Goal: Information Seeking & Learning: Check status

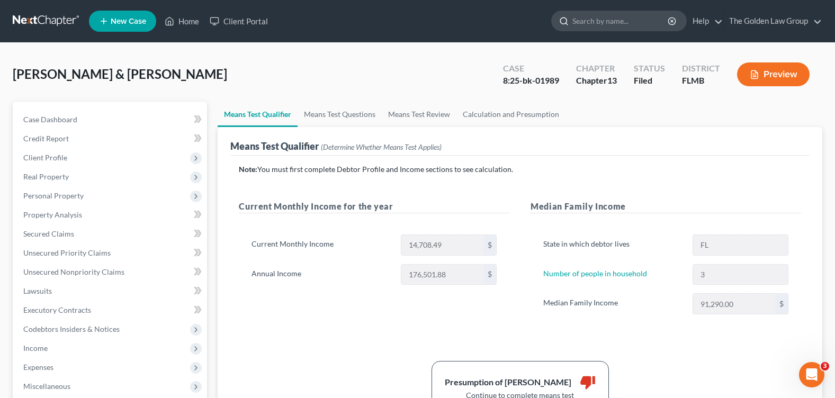
drag, startPoint x: 0, startPoint y: 0, endPoint x: 637, endPoint y: 17, distance: 637.1
click at [637, 17] on input "search" at bounding box center [620, 21] width 97 height 20
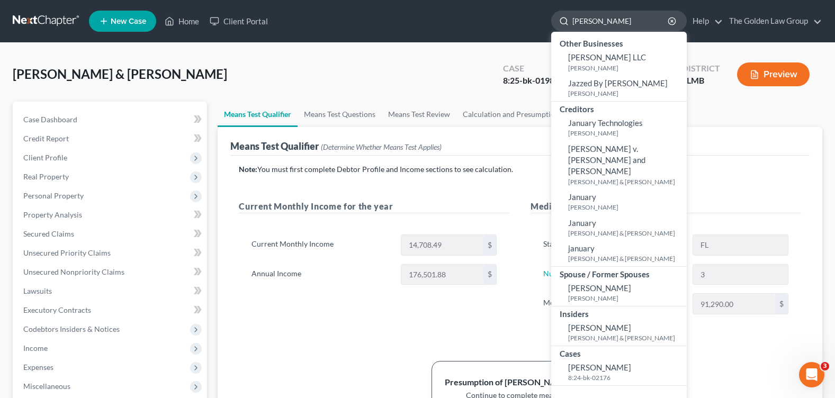
type input "jacobi"
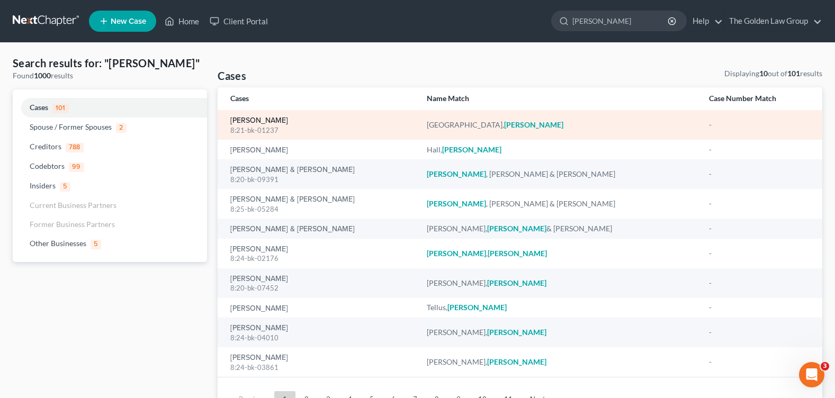
click at [256, 122] on link "Santiago, Jacobi" at bounding box center [259, 120] width 58 height 7
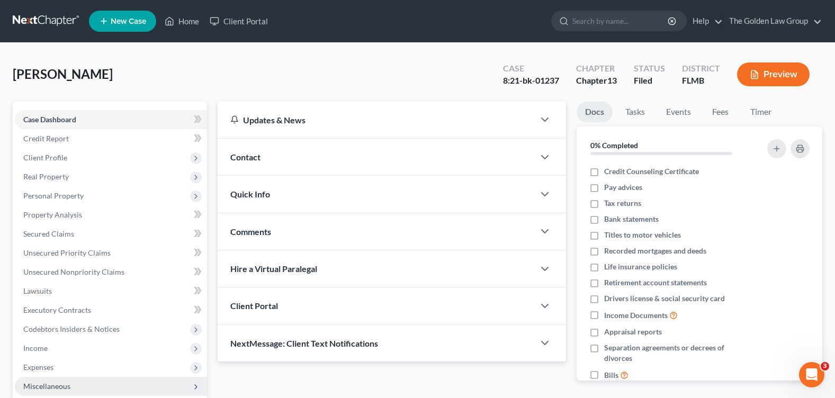
scroll to position [159, 0]
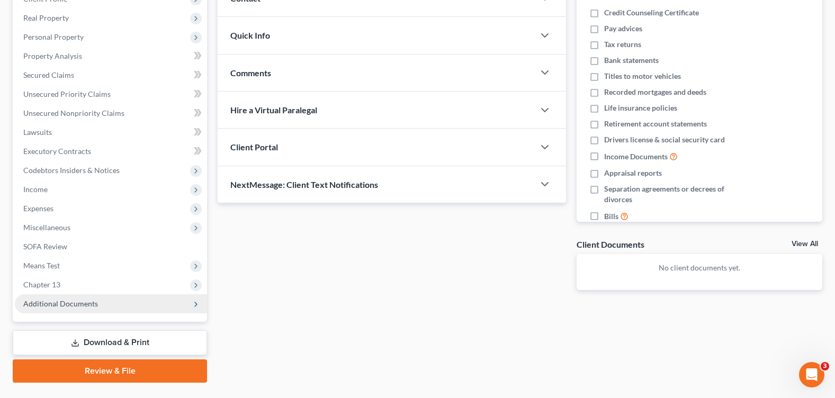
click at [54, 302] on span "Additional Documents" at bounding box center [60, 303] width 75 height 9
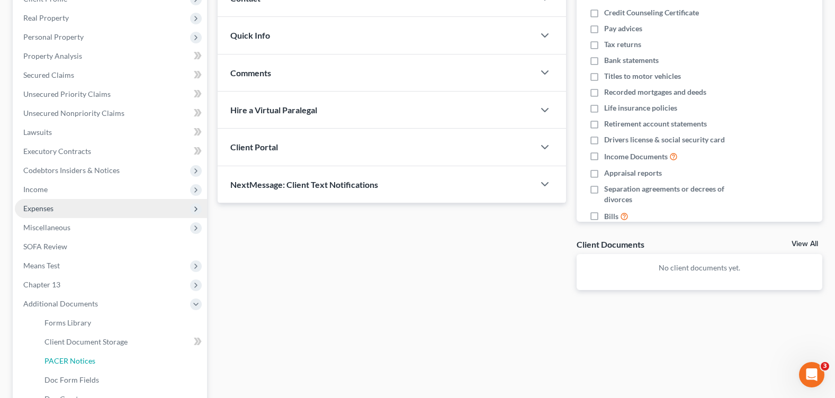
click at [83, 363] on span "PACER Notices" at bounding box center [69, 360] width 51 height 9
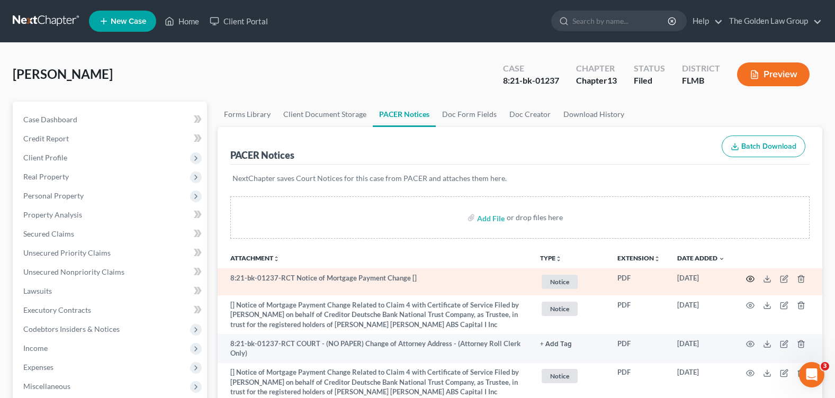
click at [750, 279] on icon "button" at bounding box center [750, 279] width 8 height 8
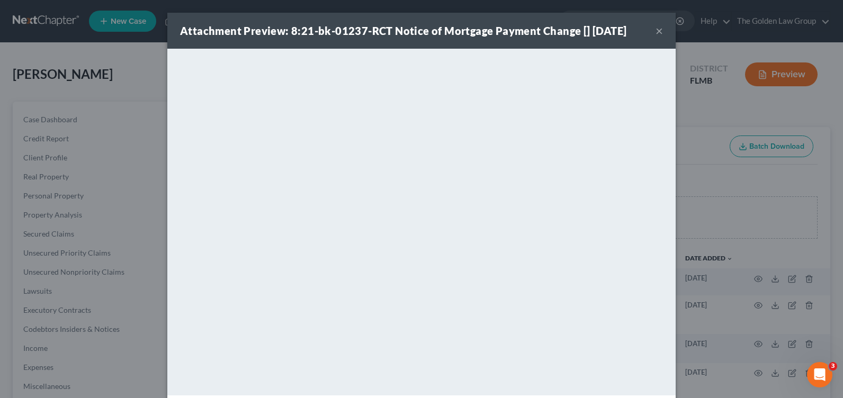
click at [655, 33] on button "×" at bounding box center [658, 30] width 7 height 13
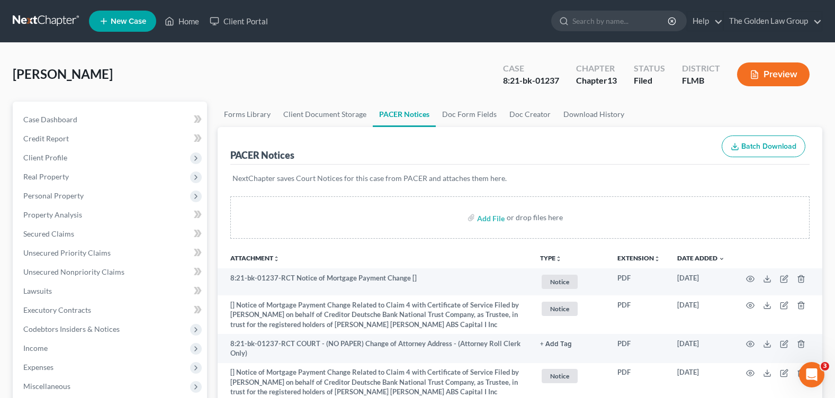
click at [147, 66] on div "Santiago, Jacobi Upgraded Case 8:21-bk-01237 Chapter Chapter 13 Status Filed Di…" at bounding box center [418, 79] width 810 height 46
click at [608, 17] on input "search" at bounding box center [620, 21] width 97 height 20
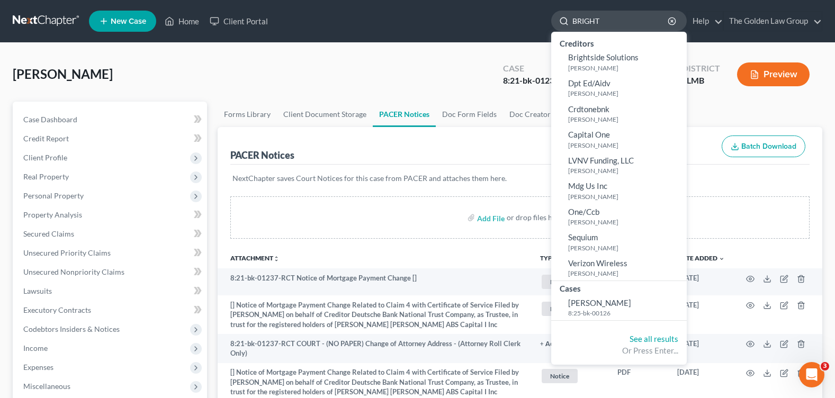
click at [583, 21] on input "BRIGHT" at bounding box center [620, 21] width 97 height 20
drag, startPoint x: 604, startPoint y: 17, endPoint x: 538, endPoint y: 29, distance: 67.2
click at [538, 29] on ul "New Case Home Client Portal BRIGHT - No Result - Creditors Brightside Solutions…" at bounding box center [455, 21] width 733 height 28
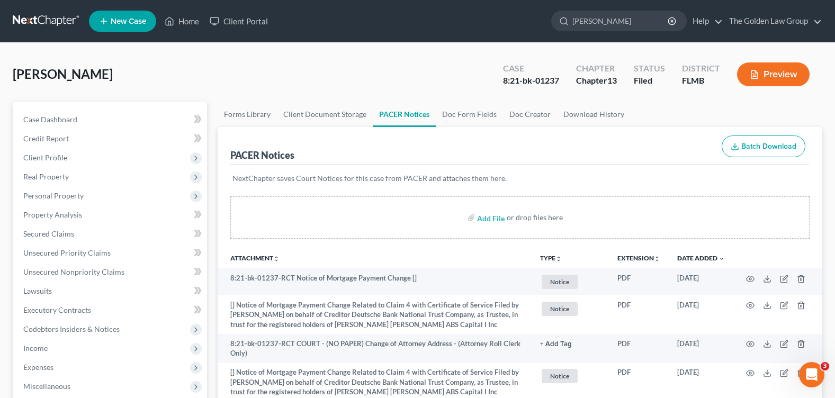
type input "fernandez"
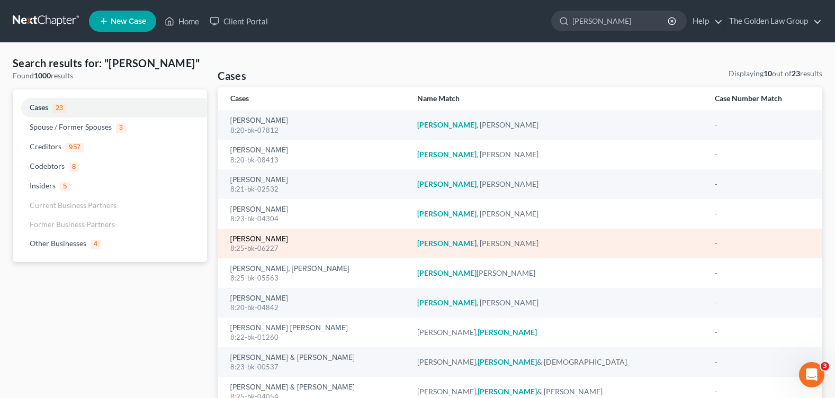
click at [259, 239] on link "[PERSON_NAME]" at bounding box center [259, 239] width 58 height 7
drag, startPoint x: 259, startPoint y: 239, endPoint x: 246, endPoint y: 240, distance: 13.3
click at [246, 240] on link "[PERSON_NAME]" at bounding box center [259, 239] width 58 height 7
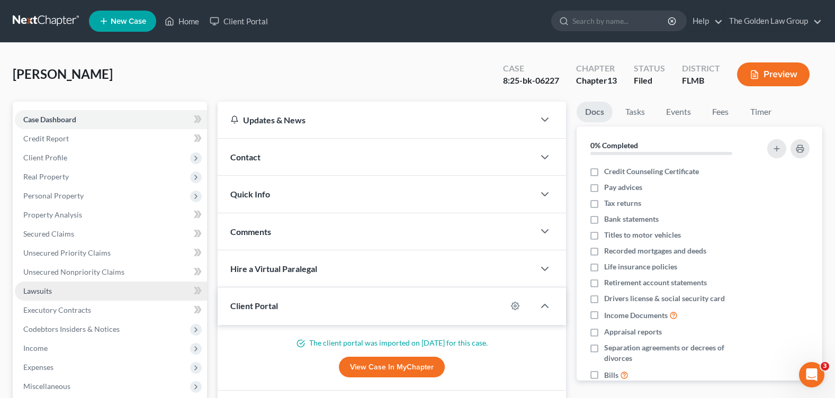
scroll to position [159, 0]
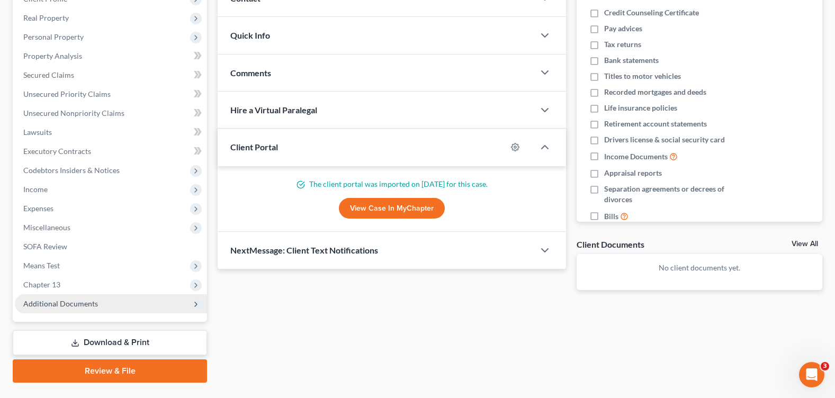
click at [95, 297] on span "Additional Documents" at bounding box center [111, 303] width 192 height 19
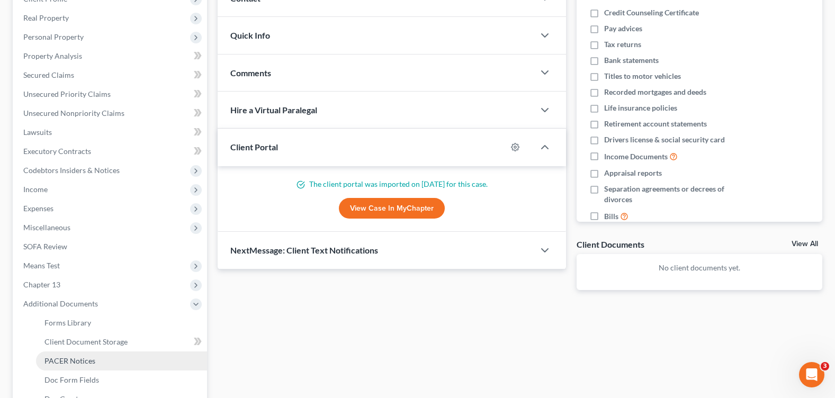
click at [101, 361] on link "PACER Notices" at bounding box center [121, 361] width 171 height 19
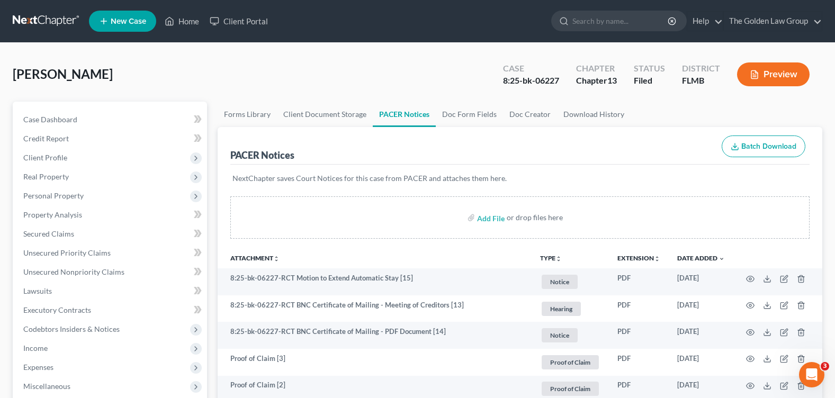
click at [319, 58] on div "Fernandez, Lisa Upgraded Case 8:25-bk-06227 Chapter Chapter 13 Status Filed Dis…" at bounding box center [418, 79] width 810 height 46
click at [590, 21] on input "search" at bounding box center [620, 21] width 97 height 20
type input "mccants"
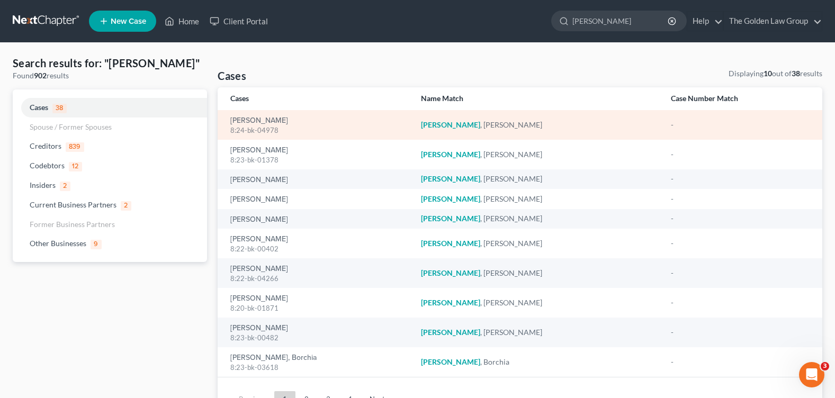
click at [268, 129] on div "8:24-bk-04978" at bounding box center [316, 130] width 173 height 10
click at [256, 122] on link "[PERSON_NAME]" at bounding box center [259, 120] width 58 height 7
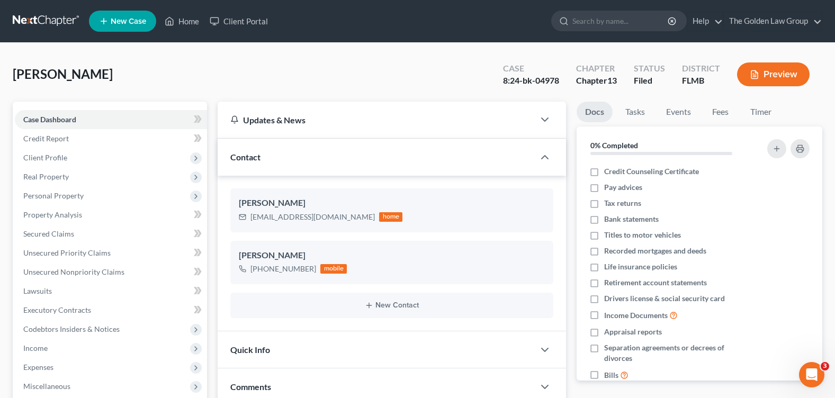
scroll to position [212, 0]
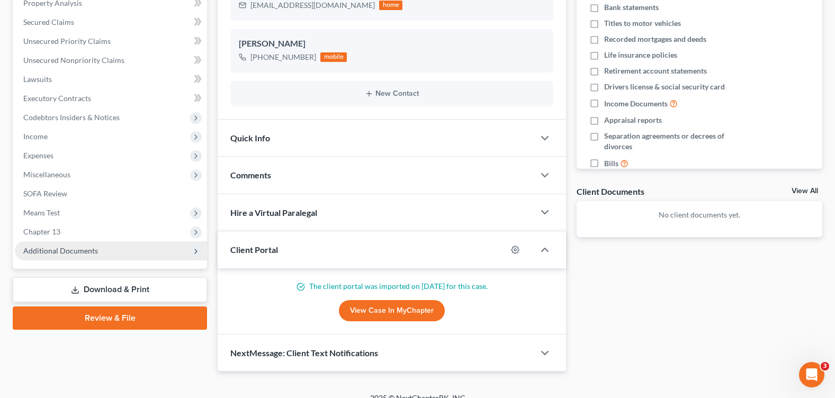
click at [88, 256] on span "Additional Documents" at bounding box center [111, 250] width 192 height 19
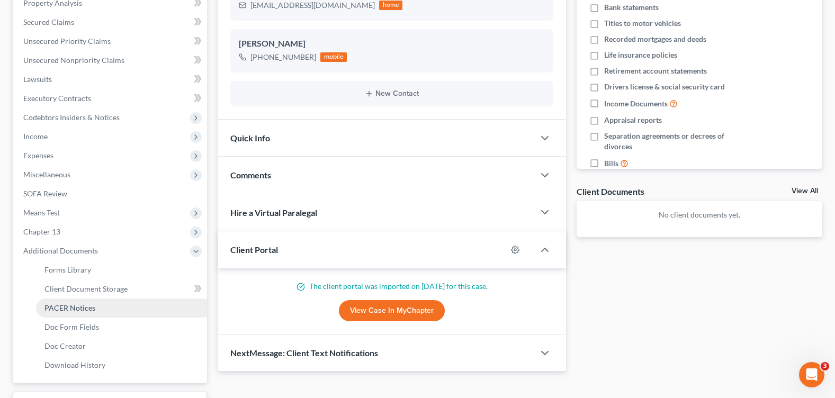
click at [101, 307] on link "PACER Notices" at bounding box center [121, 308] width 171 height 19
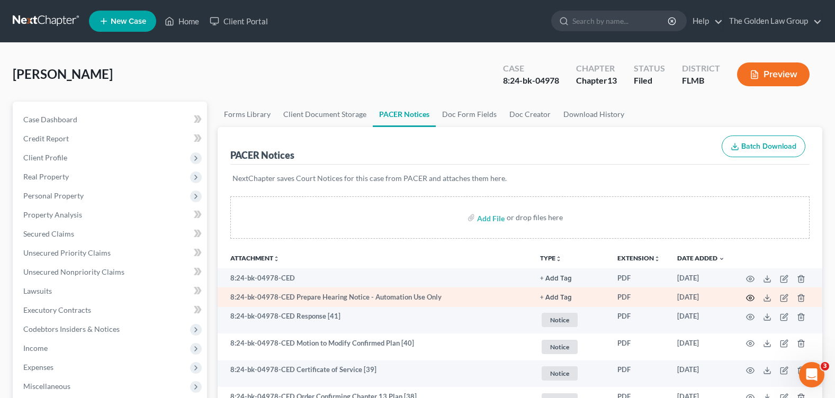
click at [750, 299] on circle "button" at bounding box center [750, 298] width 2 height 2
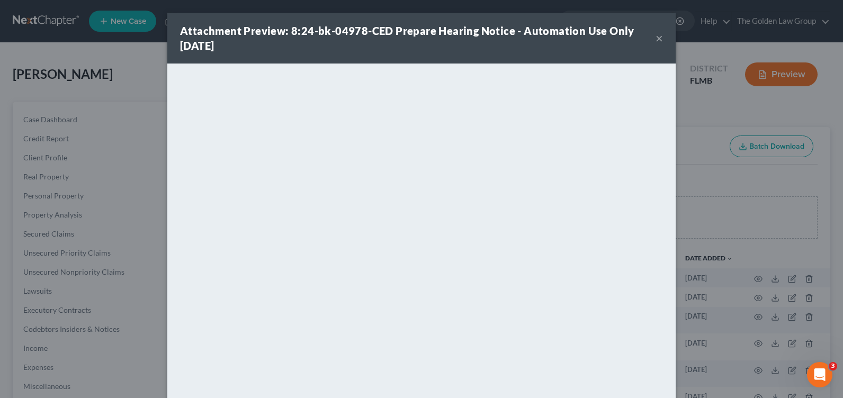
click at [655, 37] on button "×" at bounding box center [658, 38] width 7 height 13
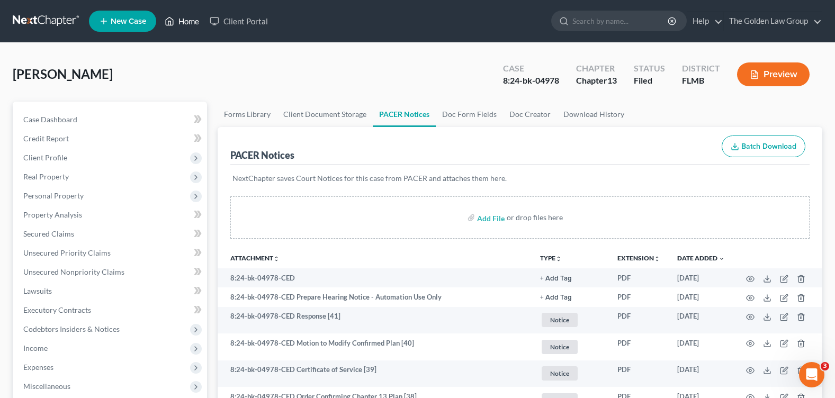
click at [177, 21] on link "Home" at bounding box center [181, 21] width 45 height 19
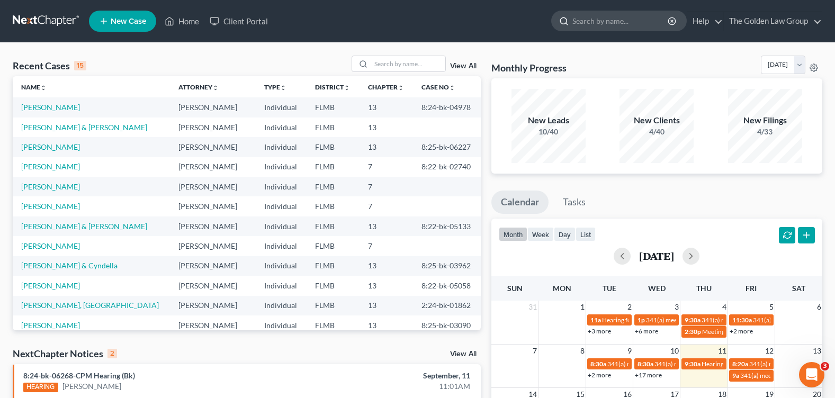
click at [617, 26] on input "search" at bounding box center [620, 21] width 97 height 20
type input "WHARTON"
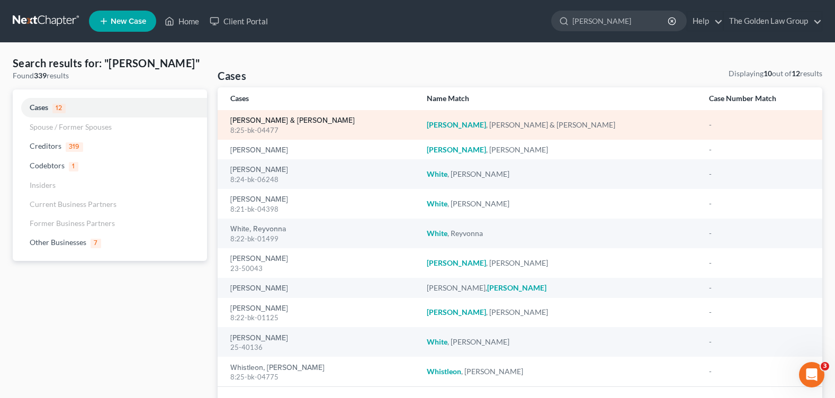
click at [265, 123] on link "[PERSON_NAME] & [PERSON_NAME]" at bounding box center [292, 120] width 124 height 7
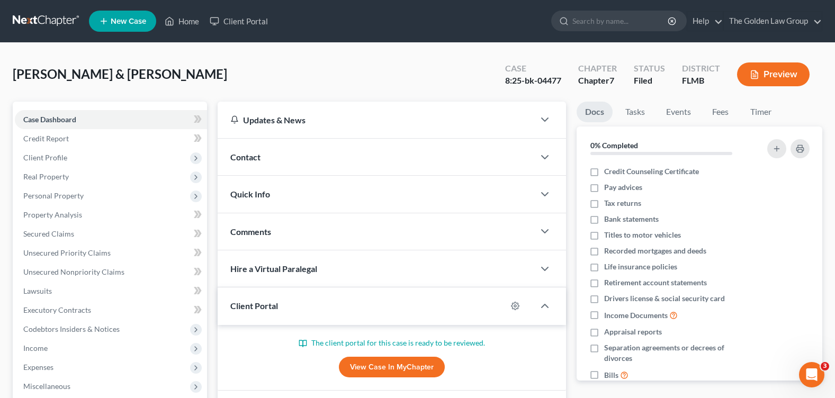
scroll to position [165, 0]
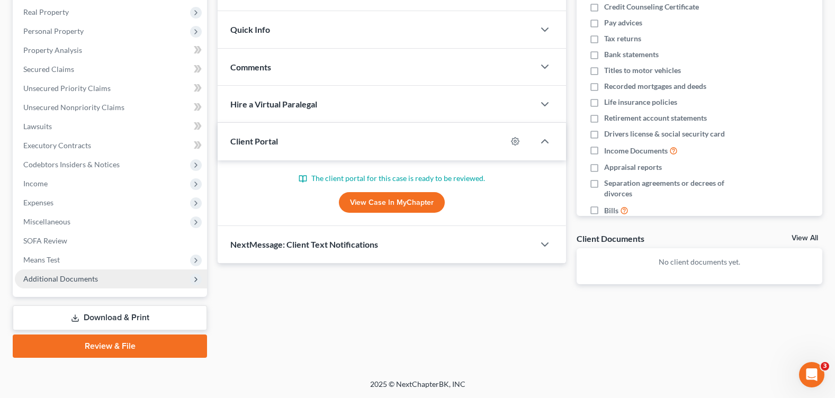
click at [77, 281] on span "Additional Documents" at bounding box center [60, 278] width 75 height 9
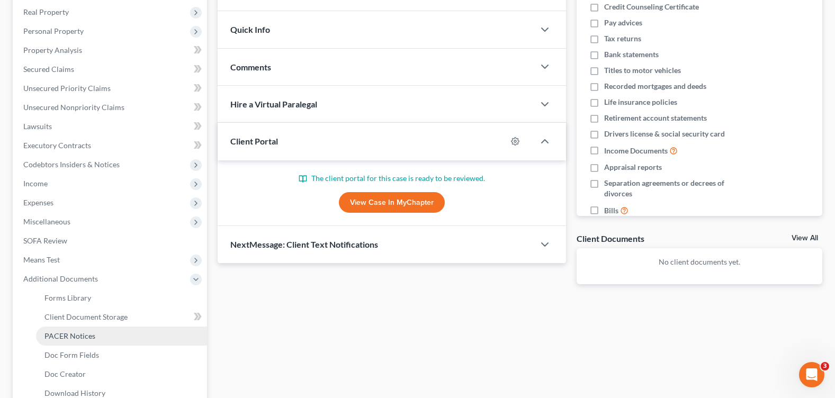
click at [76, 335] on span "PACER Notices" at bounding box center [69, 335] width 51 height 9
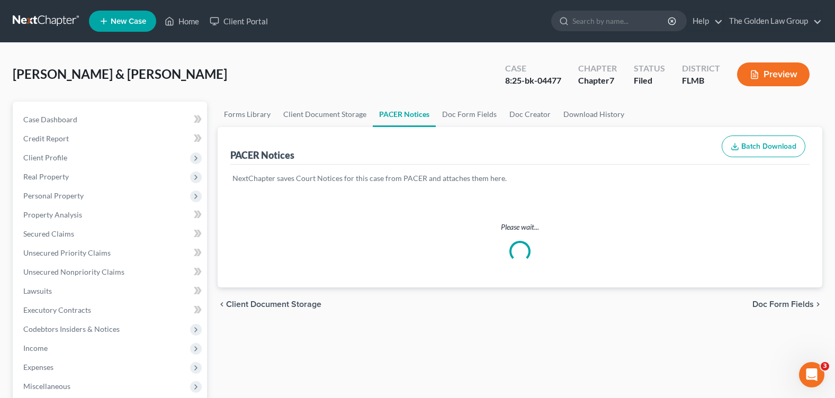
click at [348, 77] on div "Wharton, Donald & Amarilys Upgraded Case 8:25-bk-04477 Chapter Chapter 7 Status…" at bounding box center [418, 79] width 810 height 46
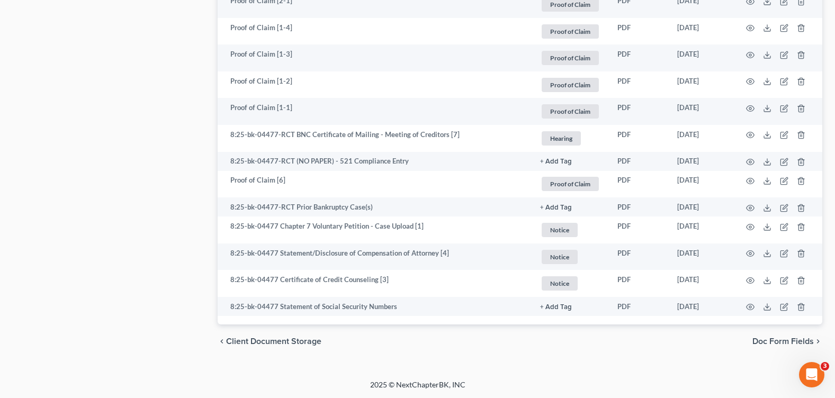
scroll to position [1006, 0]
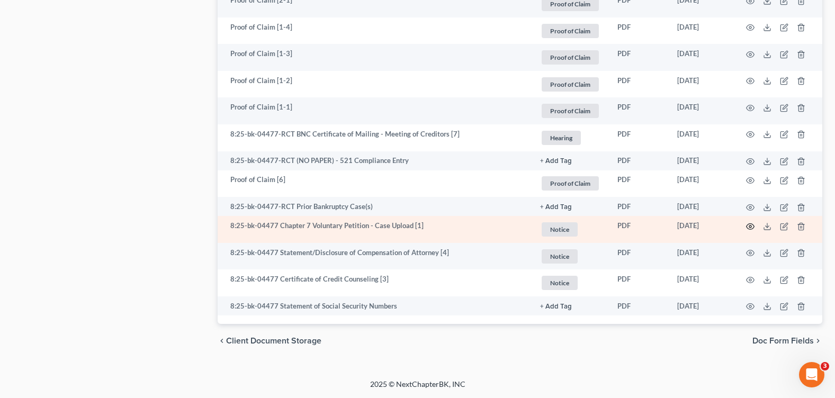
click at [751, 228] on circle "button" at bounding box center [750, 227] width 2 height 2
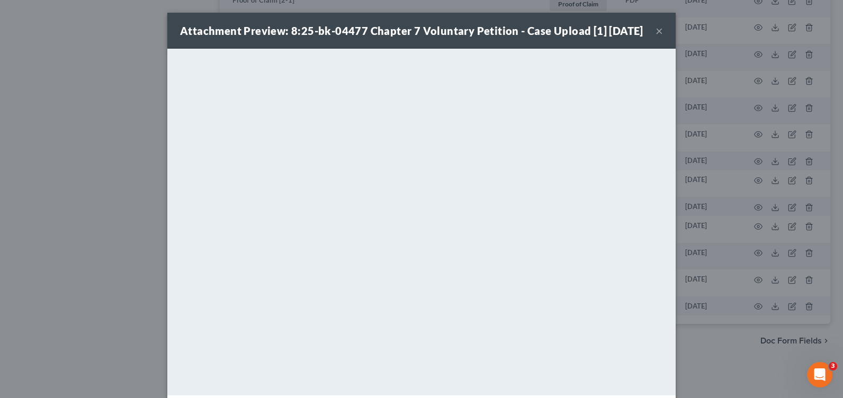
click at [657, 37] on button "×" at bounding box center [658, 30] width 7 height 13
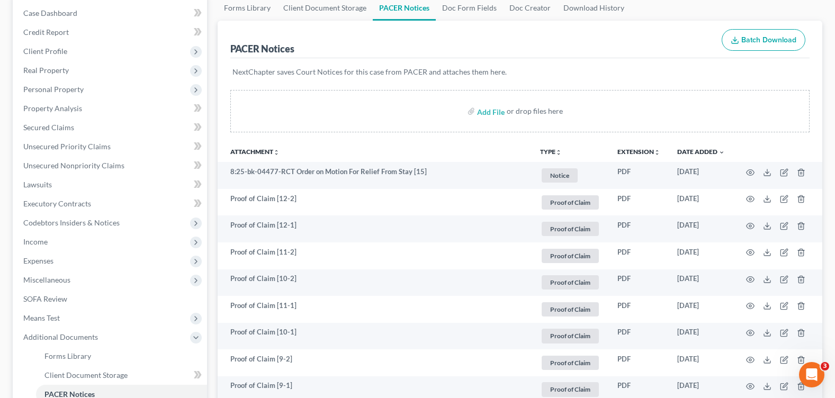
scroll to position [0, 0]
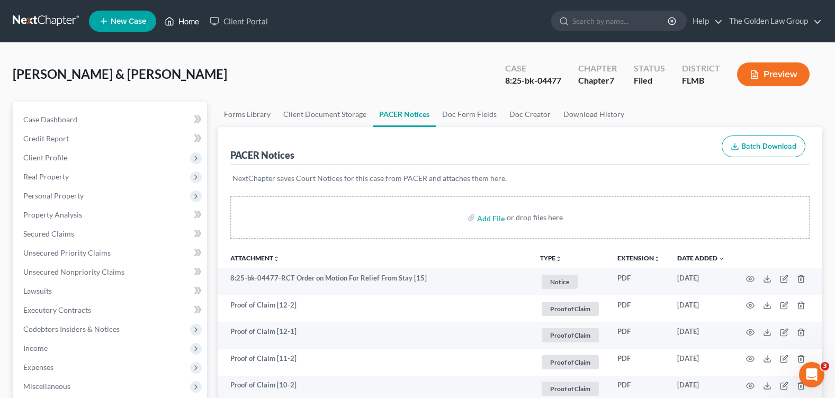
click at [185, 29] on link "Home" at bounding box center [181, 21] width 45 height 19
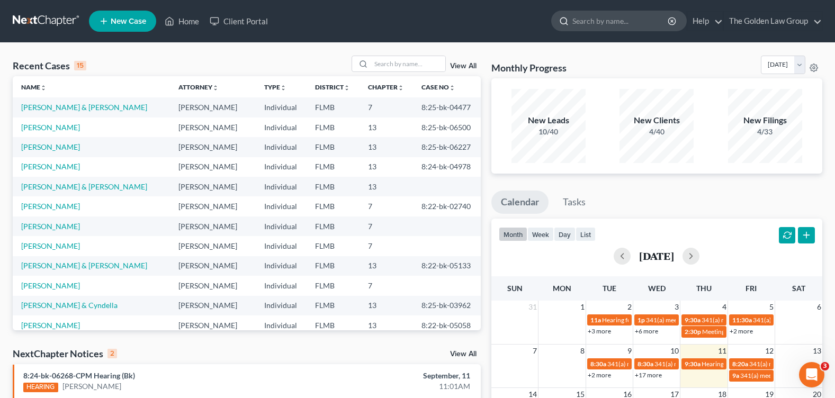
drag, startPoint x: 590, startPoint y: 13, endPoint x: 589, endPoint y: 19, distance: 5.9
click at [590, 14] on input "search" at bounding box center [620, 21] width 97 height 20
type input "JOHNSON, S"
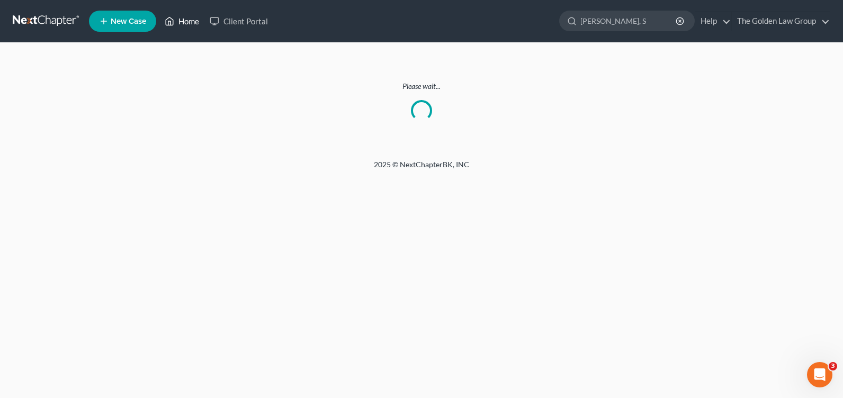
click at [187, 20] on link "Home" at bounding box center [181, 21] width 45 height 19
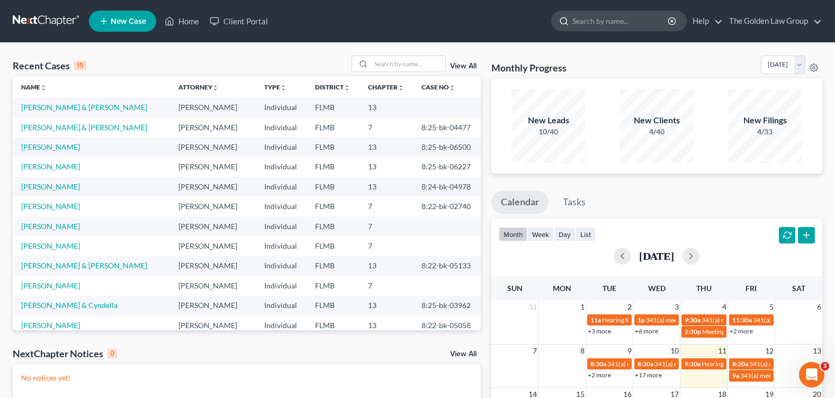
click at [598, 27] on input "search" at bounding box center [620, 21] width 97 height 20
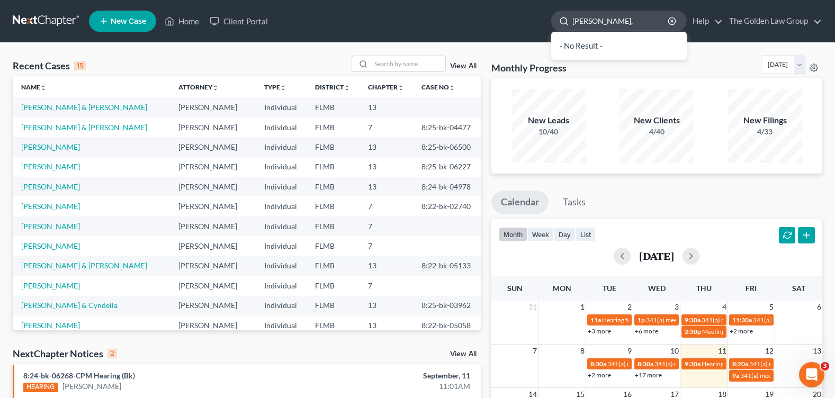
type input "JOHNSON, S"
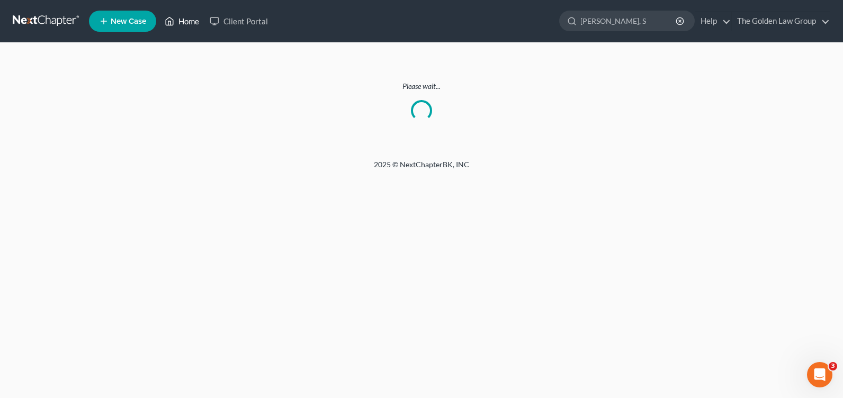
click at [191, 24] on link "Home" at bounding box center [181, 21] width 45 height 19
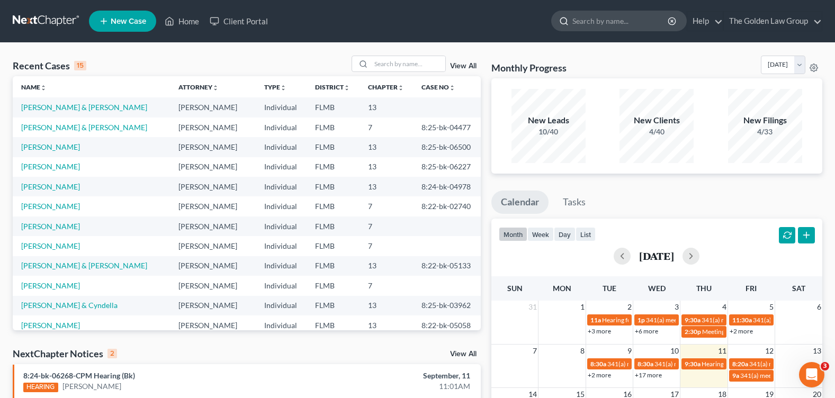
click at [608, 21] on input "search" at bounding box center [620, 21] width 97 height 20
type input "JOHNSON"
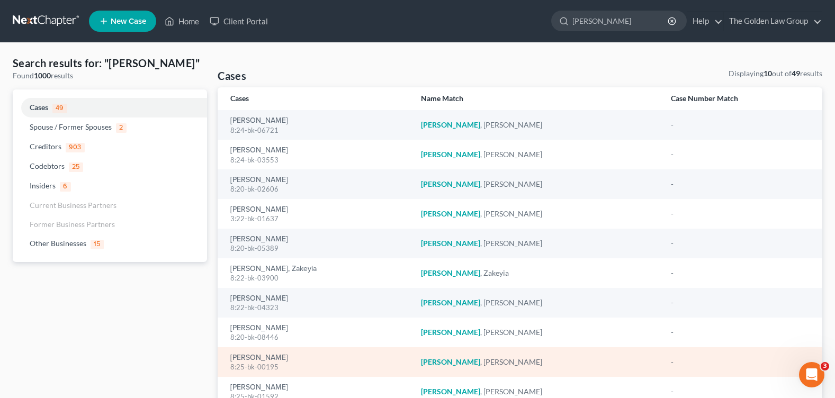
scroll to position [85, 0]
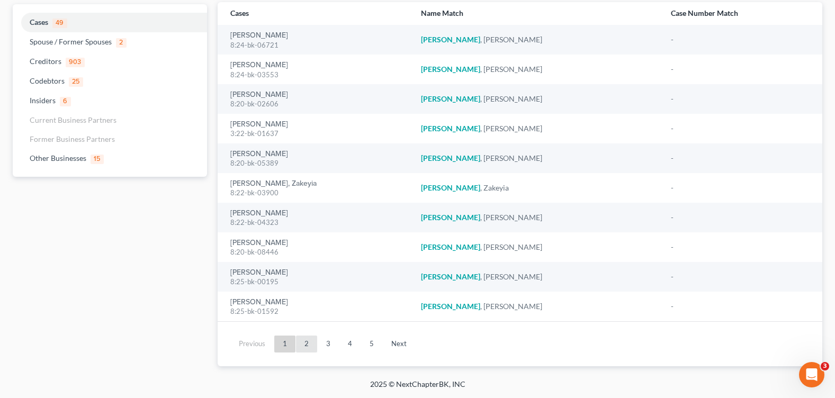
click at [303, 348] on link "2" at bounding box center [306, 344] width 21 height 17
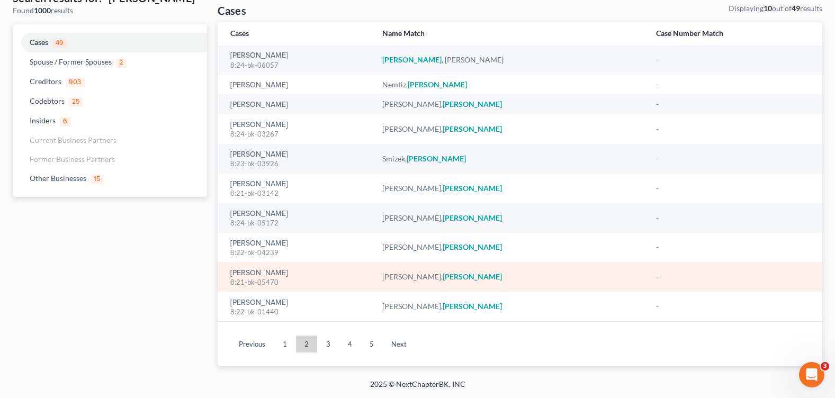
scroll to position [12, 0]
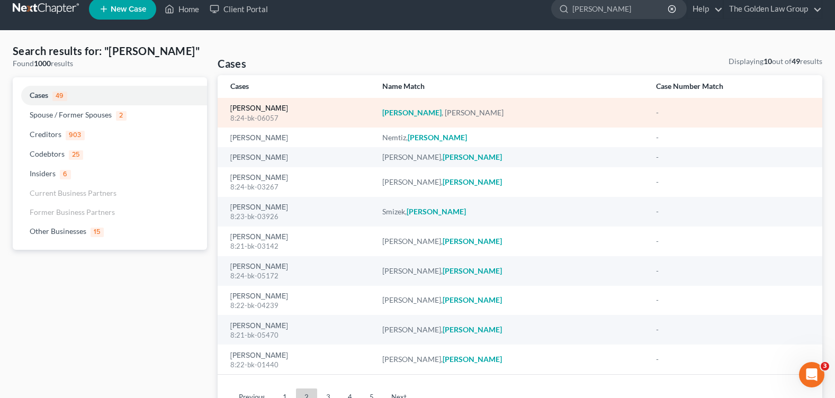
click at [250, 107] on link "[PERSON_NAME]" at bounding box center [259, 108] width 58 height 7
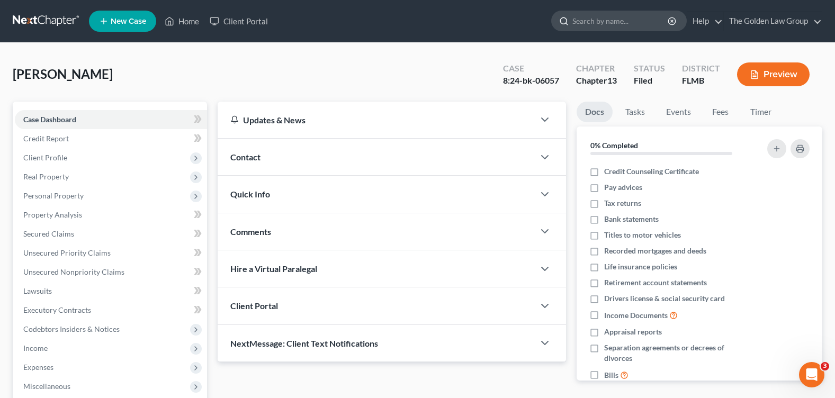
click at [580, 21] on input "search" at bounding box center [620, 21] width 97 height 20
type input "[PERSON_NAME]"
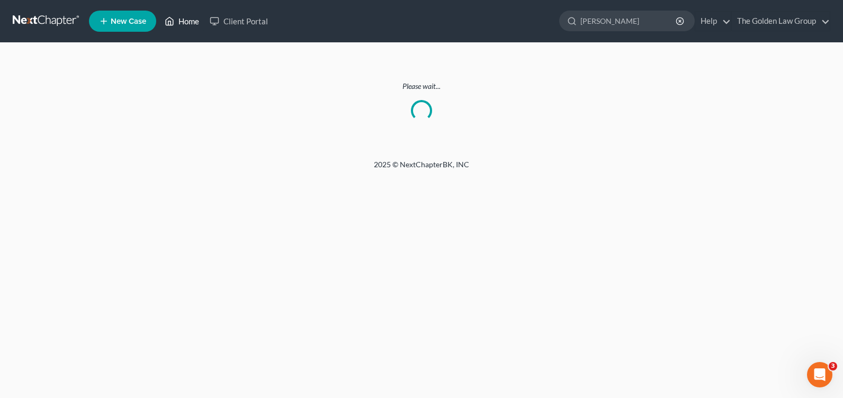
click at [168, 25] on icon at bounding box center [169, 21] width 7 height 8
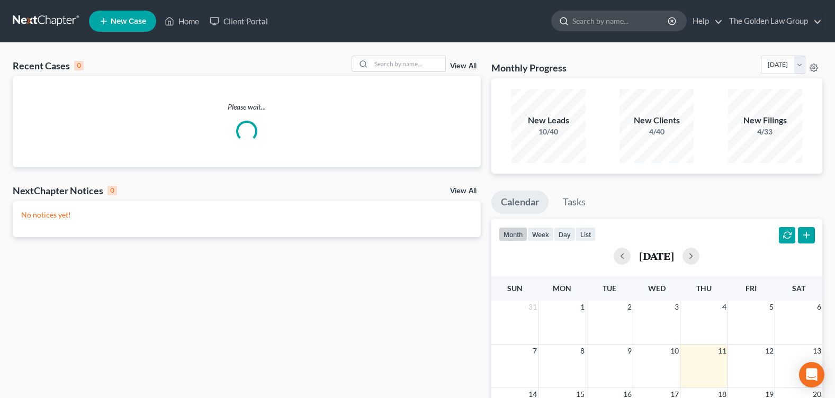
click at [601, 19] on input "search" at bounding box center [620, 21] width 97 height 20
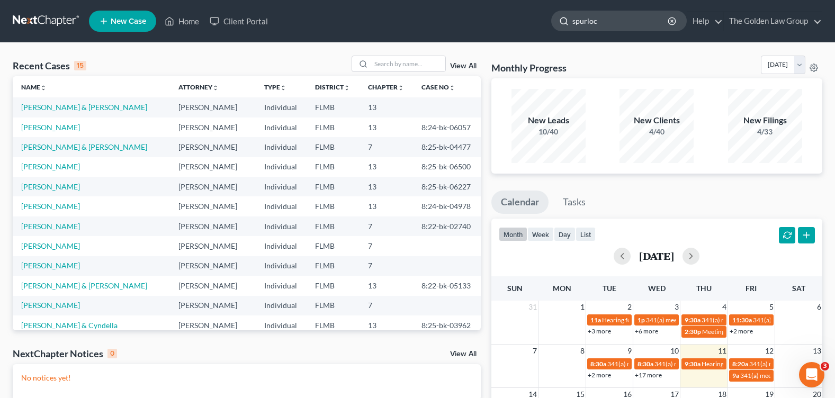
type input "[PERSON_NAME]"
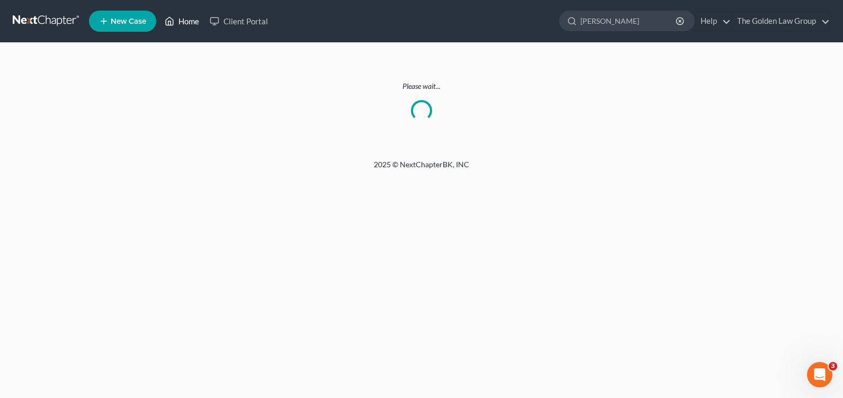
click at [197, 20] on link "Home" at bounding box center [181, 21] width 45 height 19
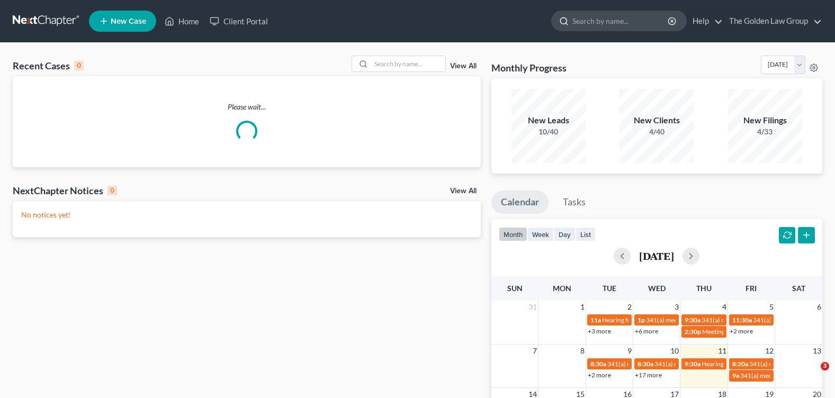
click at [592, 16] on input "search" at bounding box center [620, 21] width 97 height 20
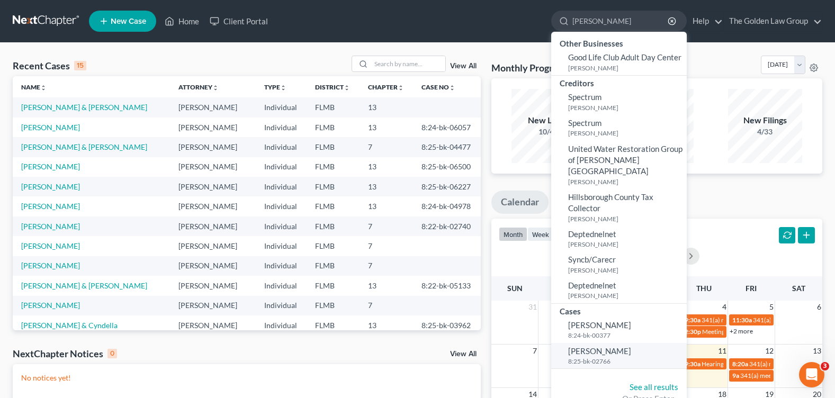
type input "[PERSON_NAME]"
click at [602, 346] on span "[PERSON_NAME]" at bounding box center [599, 351] width 63 height 10
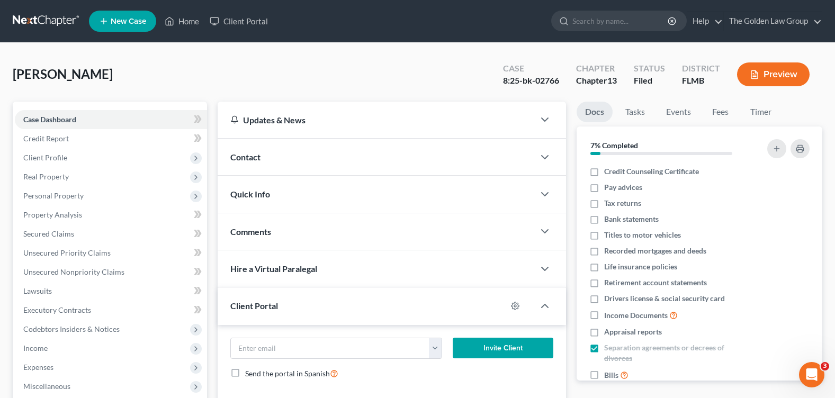
scroll to position [159, 0]
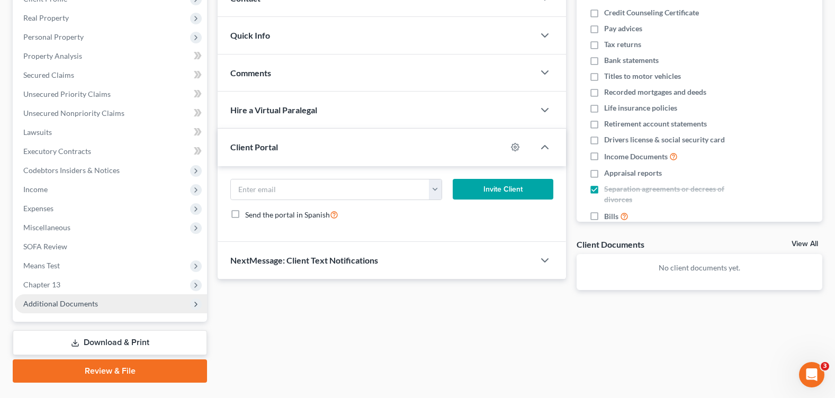
click at [62, 303] on span "Additional Documents" at bounding box center [60, 303] width 75 height 9
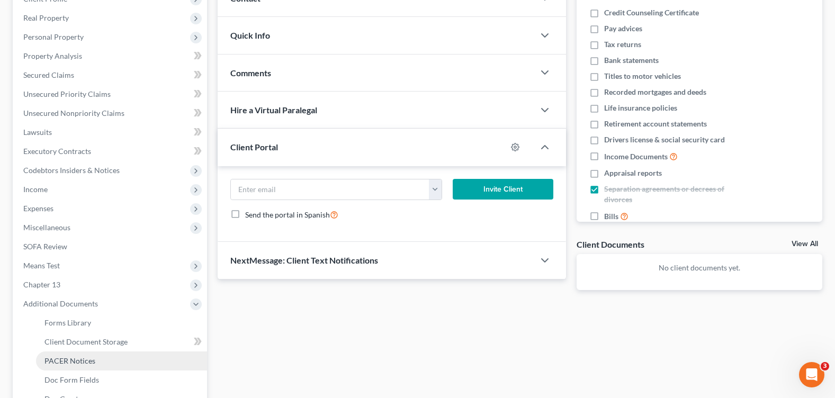
click at [73, 360] on span "PACER Notices" at bounding box center [69, 360] width 51 height 9
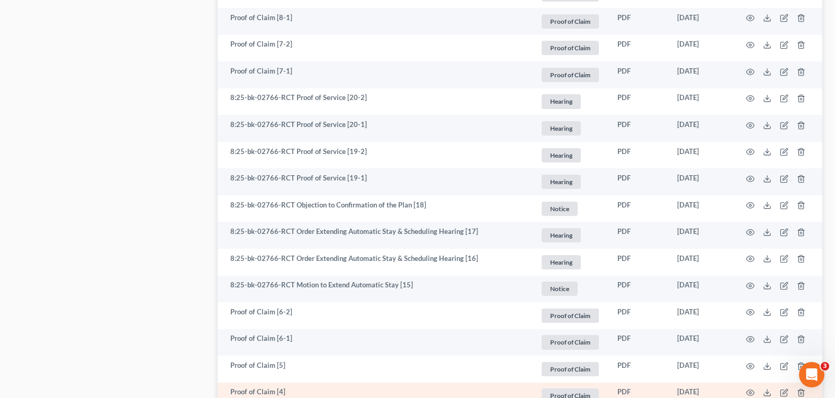
scroll to position [1059, 0]
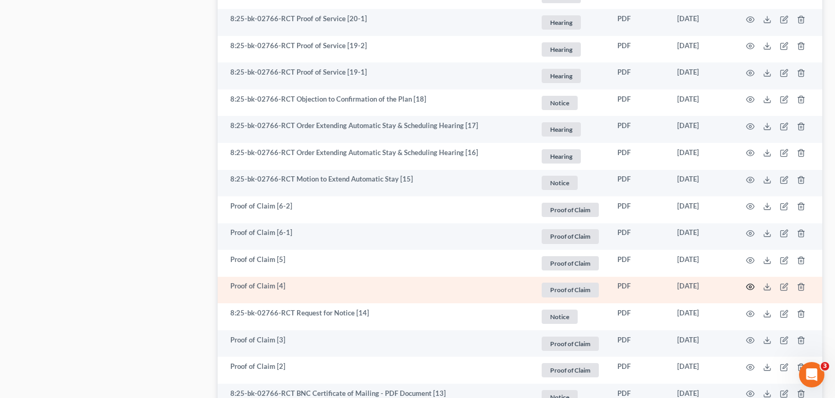
click at [750, 286] on circle "button" at bounding box center [750, 287] width 2 height 2
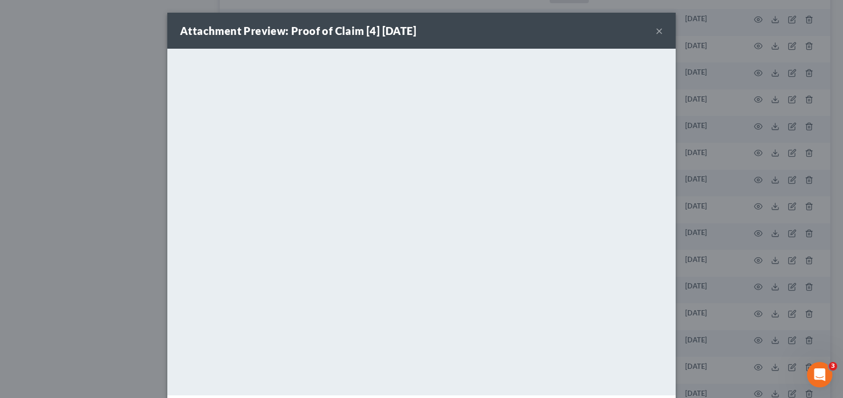
click at [657, 34] on button "×" at bounding box center [658, 30] width 7 height 13
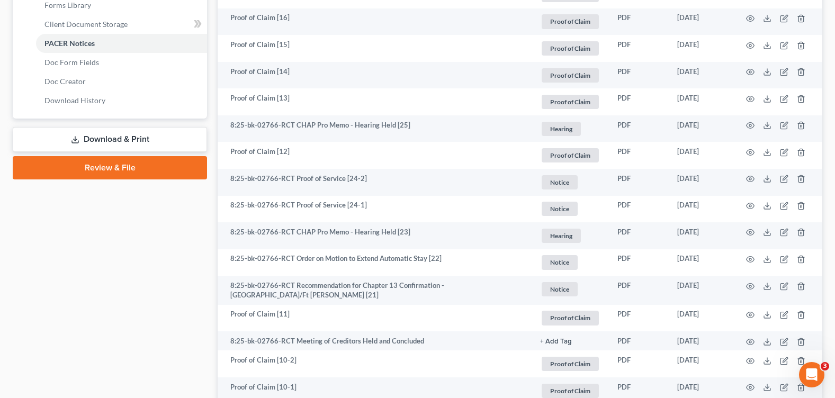
scroll to position [371, 0]
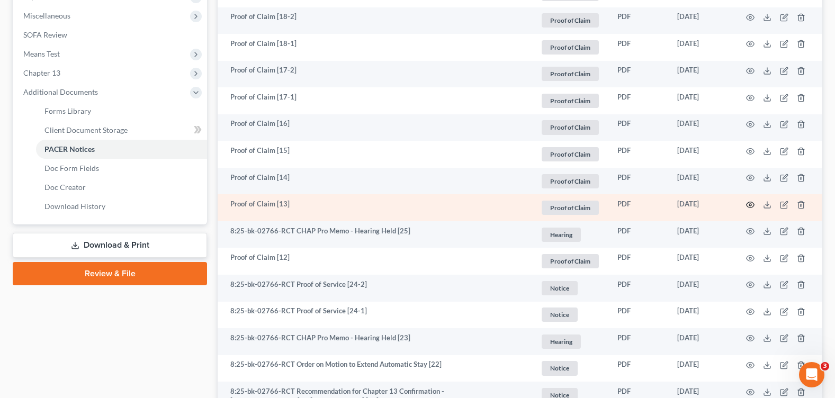
click at [749, 203] on icon "button" at bounding box center [750, 205] width 8 height 8
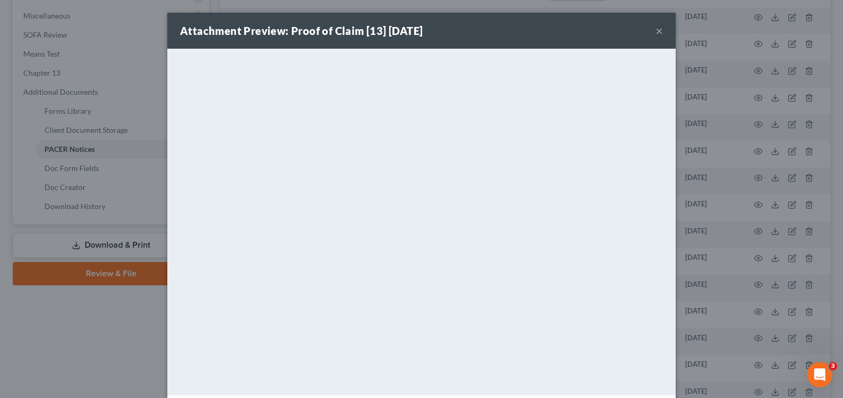
click at [657, 27] on button "×" at bounding box center [658, 30] width 7 height 13
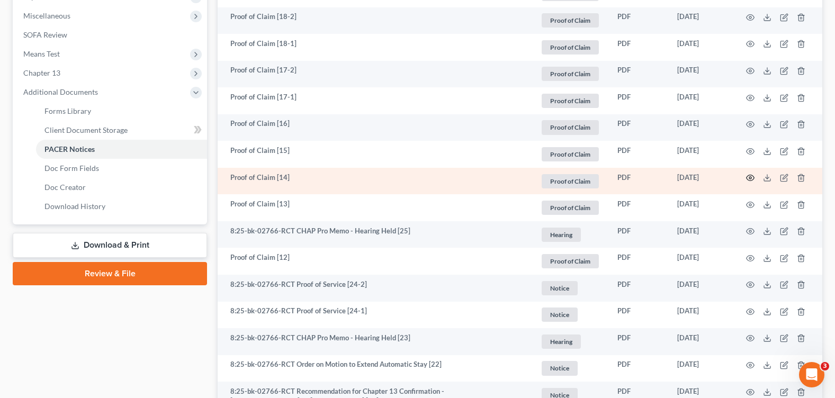
click at [747, 177] on icon "button" at bounding box center [751, 178] width 8 height 6
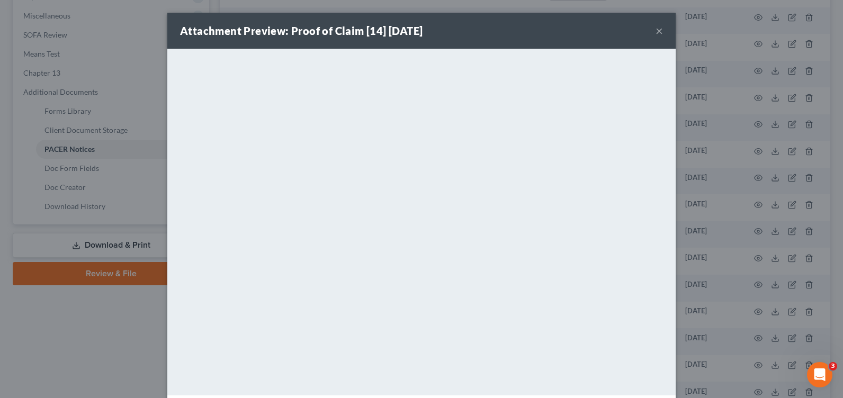
click at [655, 31] on button "×" at bounding box center [658, 30] width 7 height 13
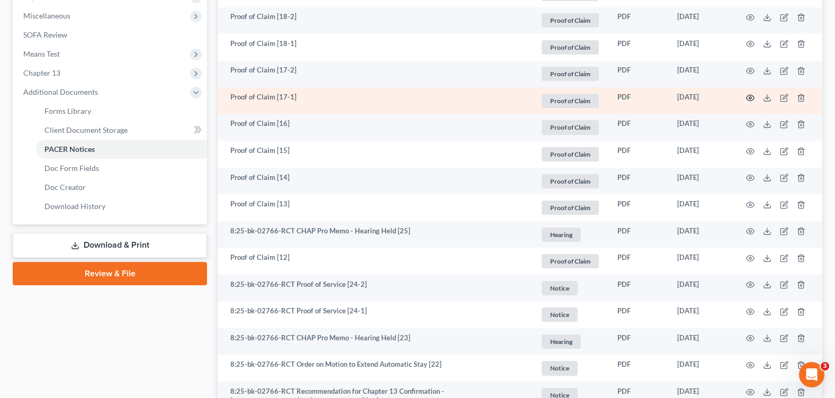
click at [750, 98] on circle "button" at bounding box center [750, 98] width 2 height 2
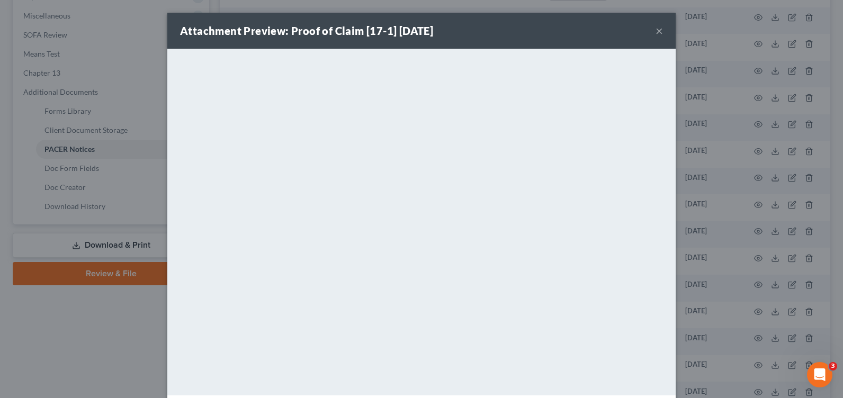
click at [655, 31] on button "×" at bounding box center [658, 30] width 7 height 13
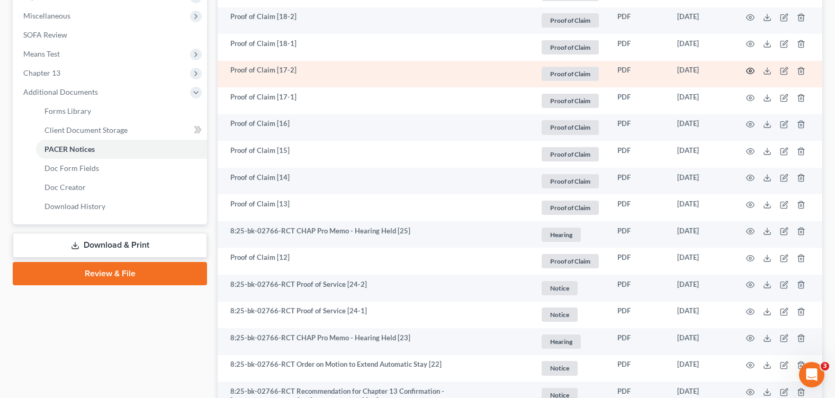
click at [749, 71] on icon "button" at bounding box center [750, 71] width 8 height 8
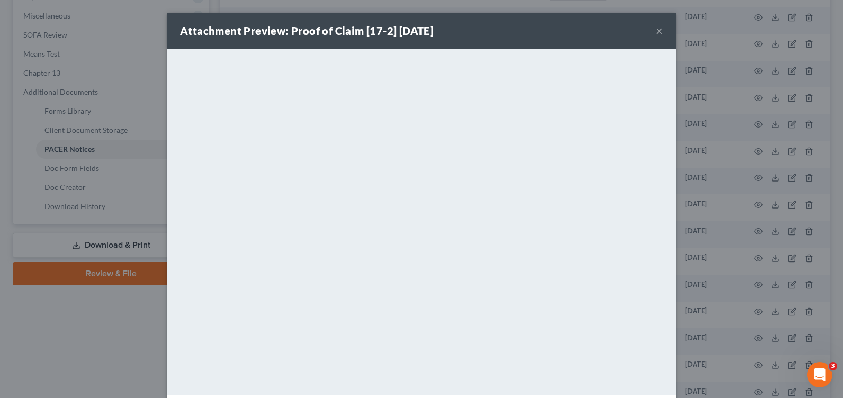
click at [655, 27] on button "×" at bounding box center [658, 30] width 7 height 13
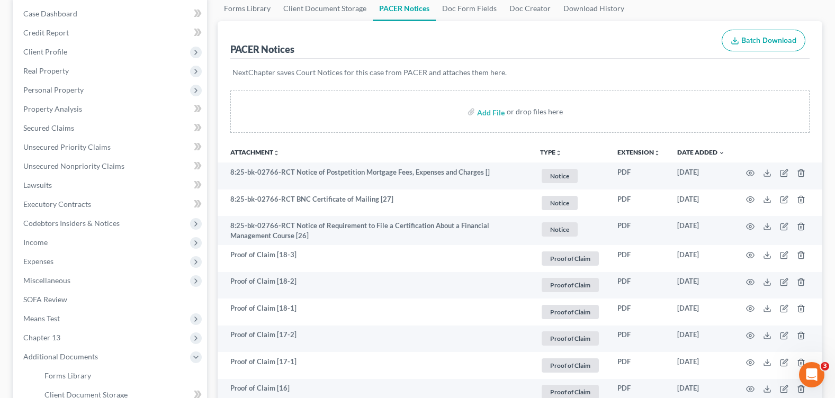
scroll to position [0, 0]
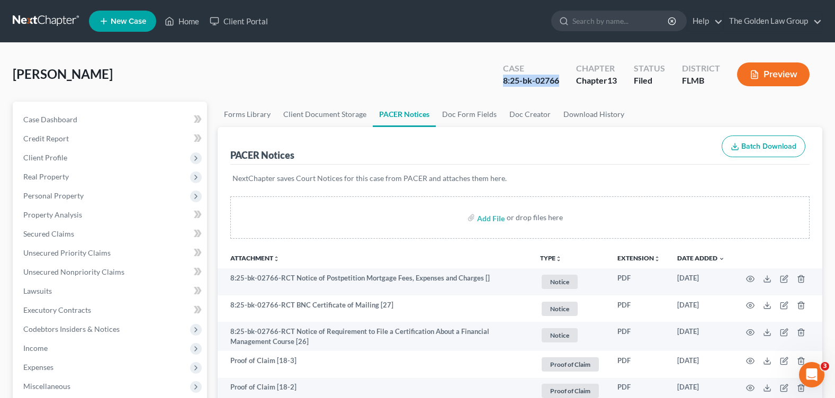
drag, startPoint x: 501, startPoint y: 77, endPoint x: 561, endPoint y: 79, distance: 59.9
click at [561, 79] on div "Case 8:25-bk-02766" at bounding box center [530, 75] width 73 height 31
copy div "8:25-bk-02766"
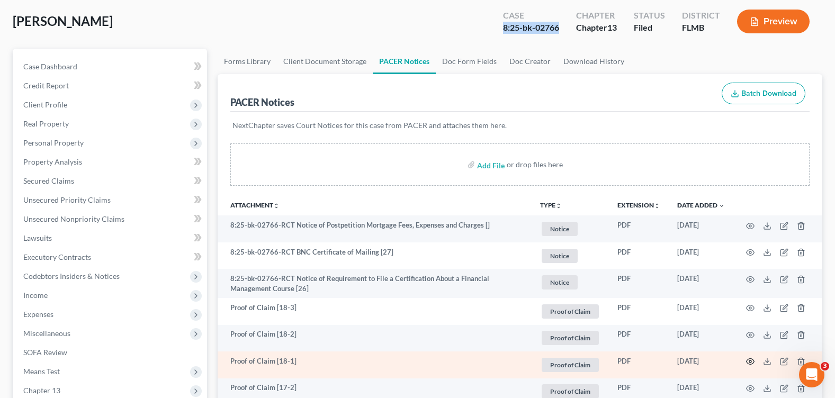
click at [752, 362] on icon "button" at bounding box center [750, 361] width 8 height 8
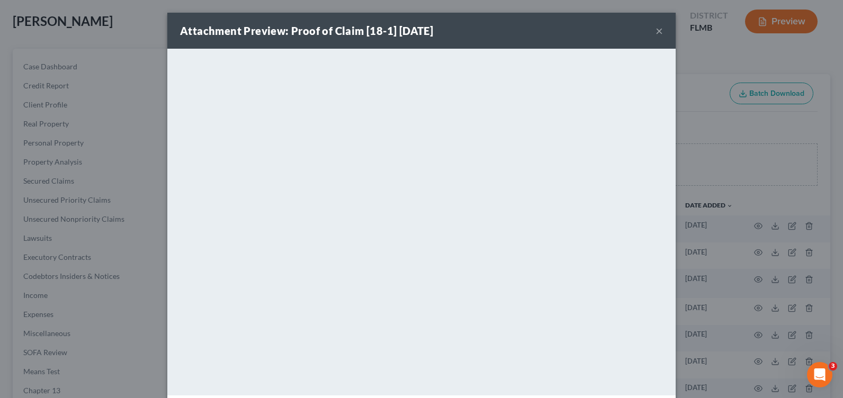
click at [657, 29] on button "×" at bounding box center [658, 30] width 7 height 13
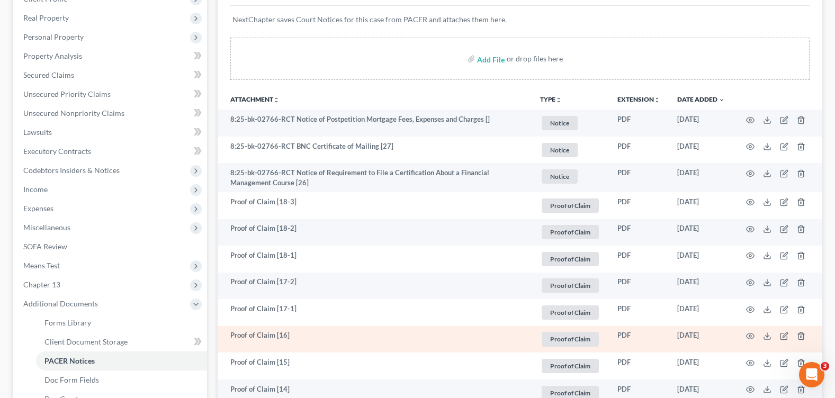
scroll to position [318, 0]
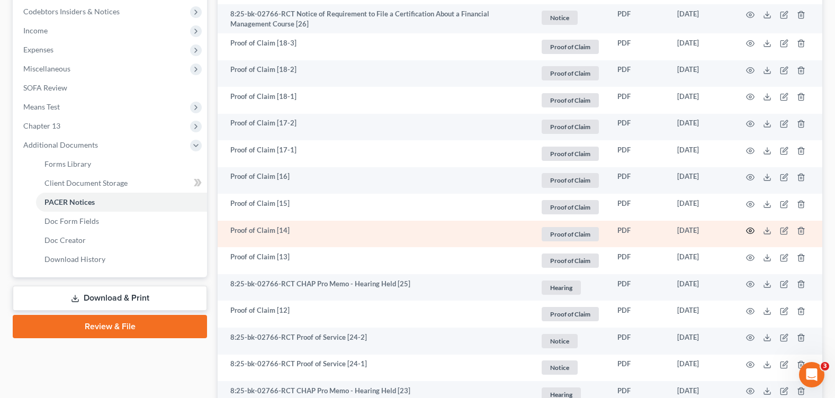
click at [747, 228] on icon "button" at bounding box center [750, 231] width 8 height 8
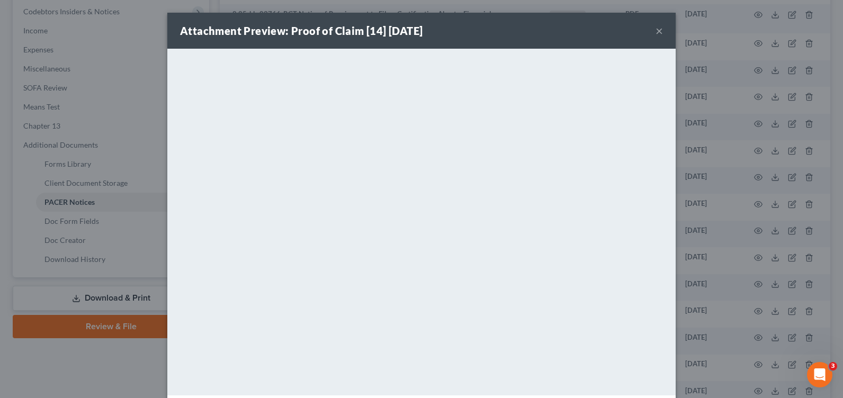
click at [655, 33] on button "×" at bounding box center [658, 30] width 7 height 13
